Goal: Find specific page/section

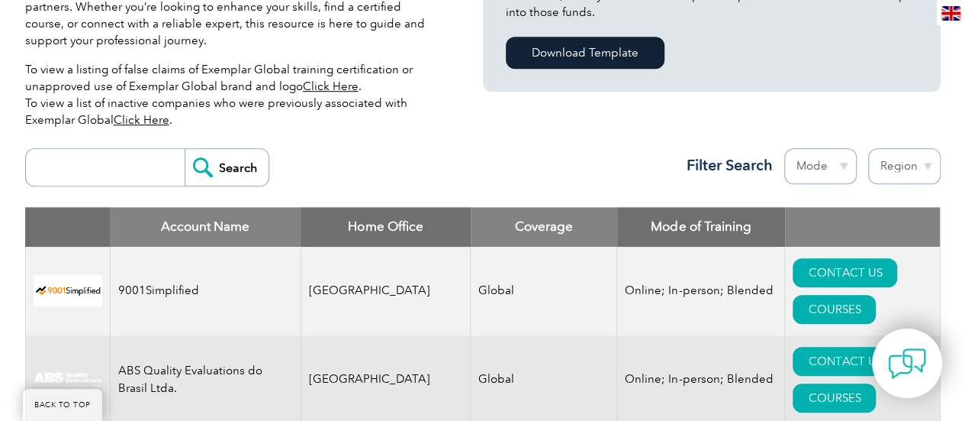
scroll to position [478, 0]
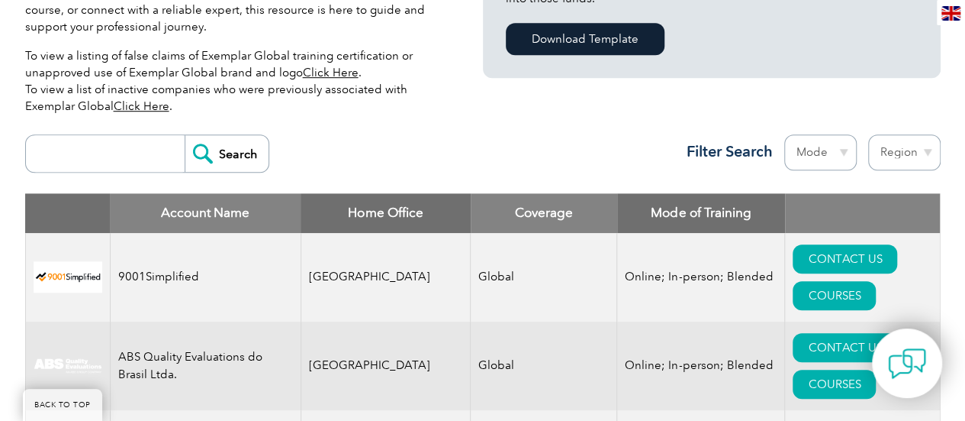
click at [86, 160] on input "search" at bounding box center [109, 153] width 151 height 37
type input "Qualityzer"
click at [215, 152] on input "Search" at bounding box center [227, 153] width 84 height 37
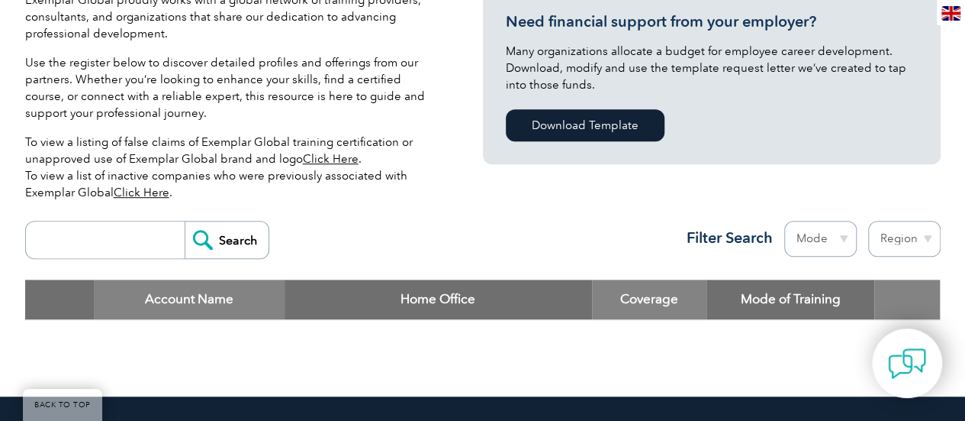
scroll to position [388, 0]
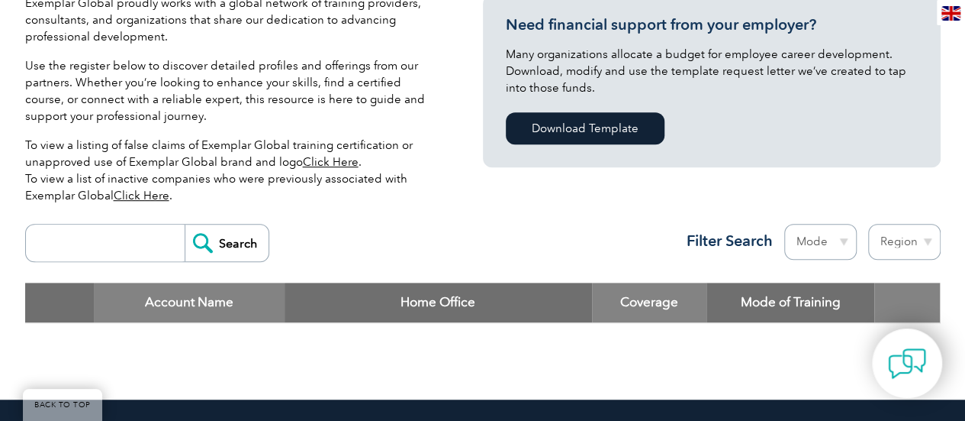
click at [77, 242] on input "search" at bounding box center [109, 242] width 151 height 37
type input "quali"
click at [216, 238] on input "Search" at bounding box center [227, 242] width 84 height 37
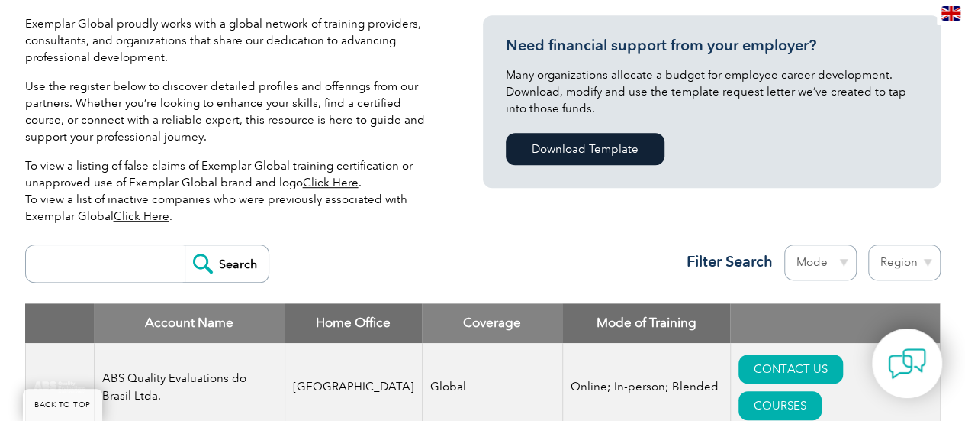
scroll to position [736, 0]
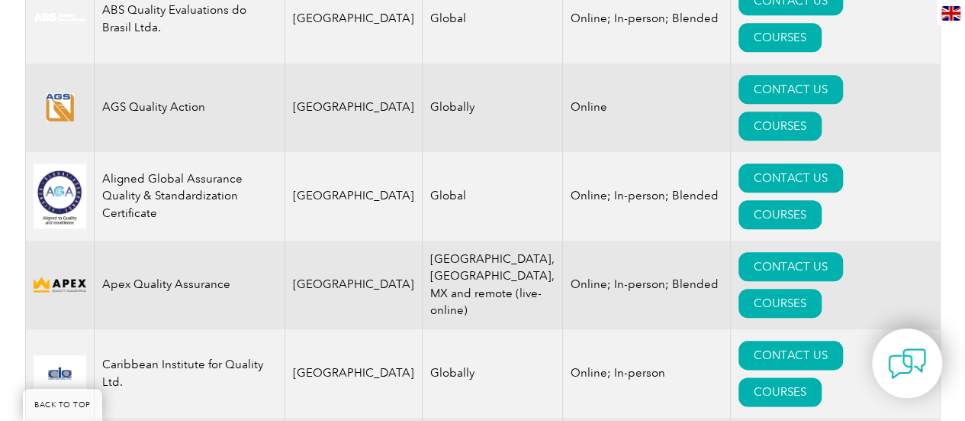
drag, startPoint x: 0, startPoint y: 0, endPoint x: 976, endPoint y: 128, distance: 984.5
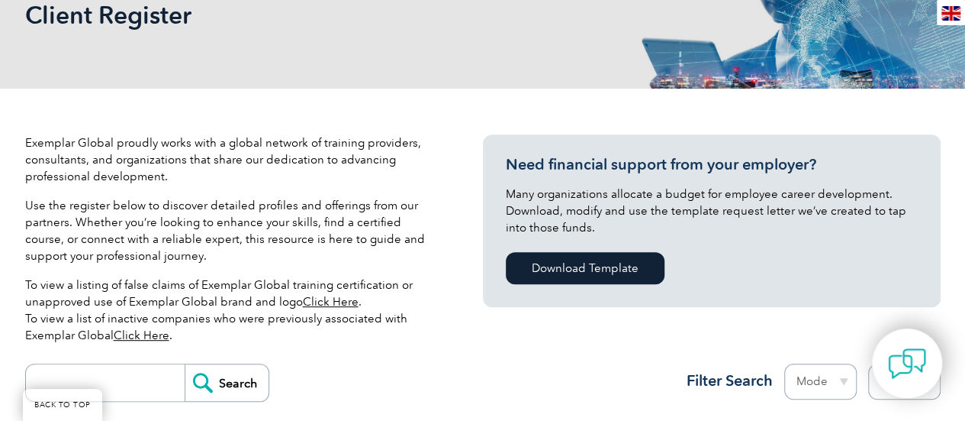
scroll to position [516, 0]
